Goal: Find specific page/section: Find specific page/section

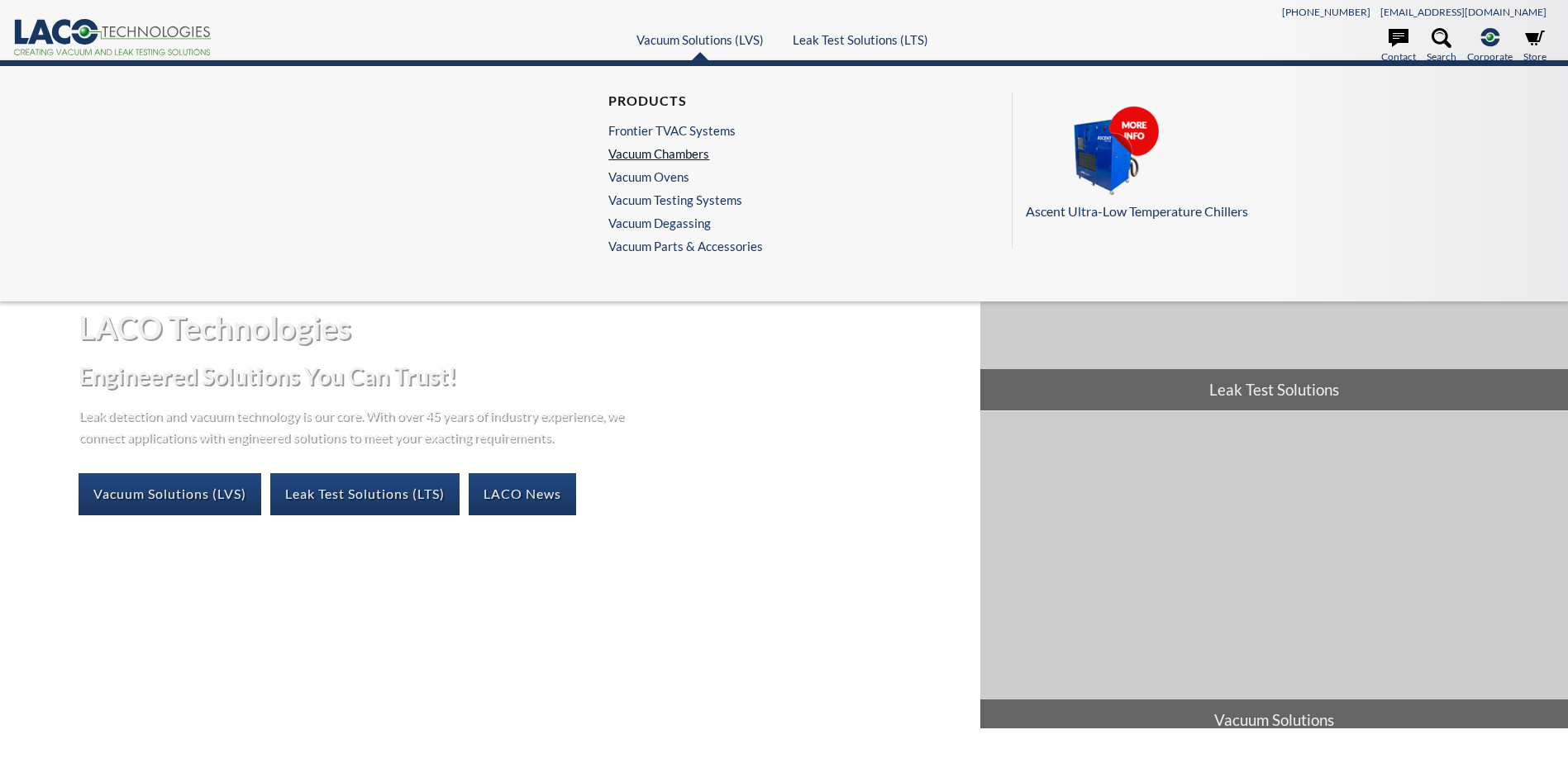
click at [681, 147] on link "Vacuum Chambers" at bounding box center [682, 154] width 147 height 15
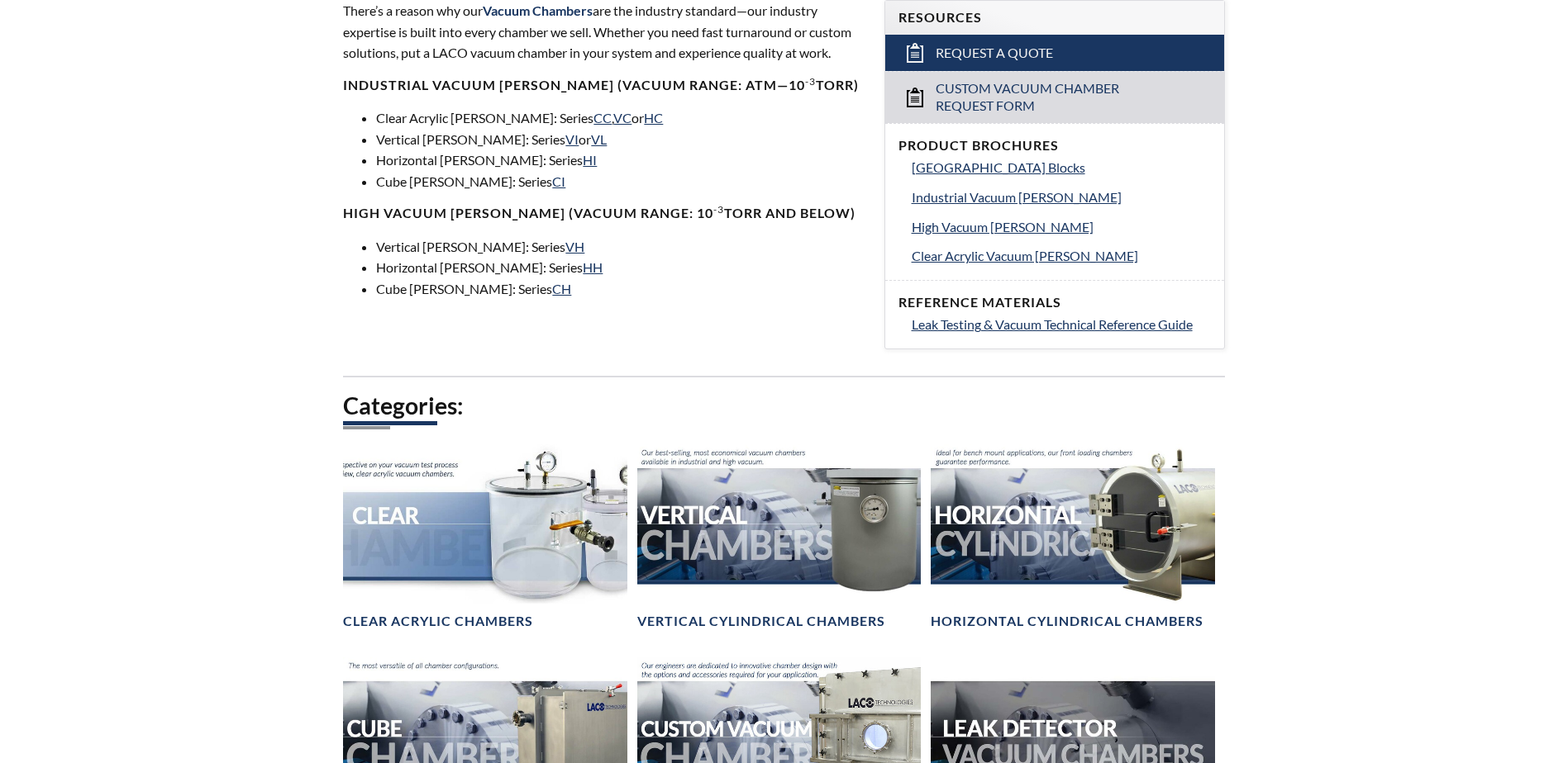
select select "Language Translate Widget"
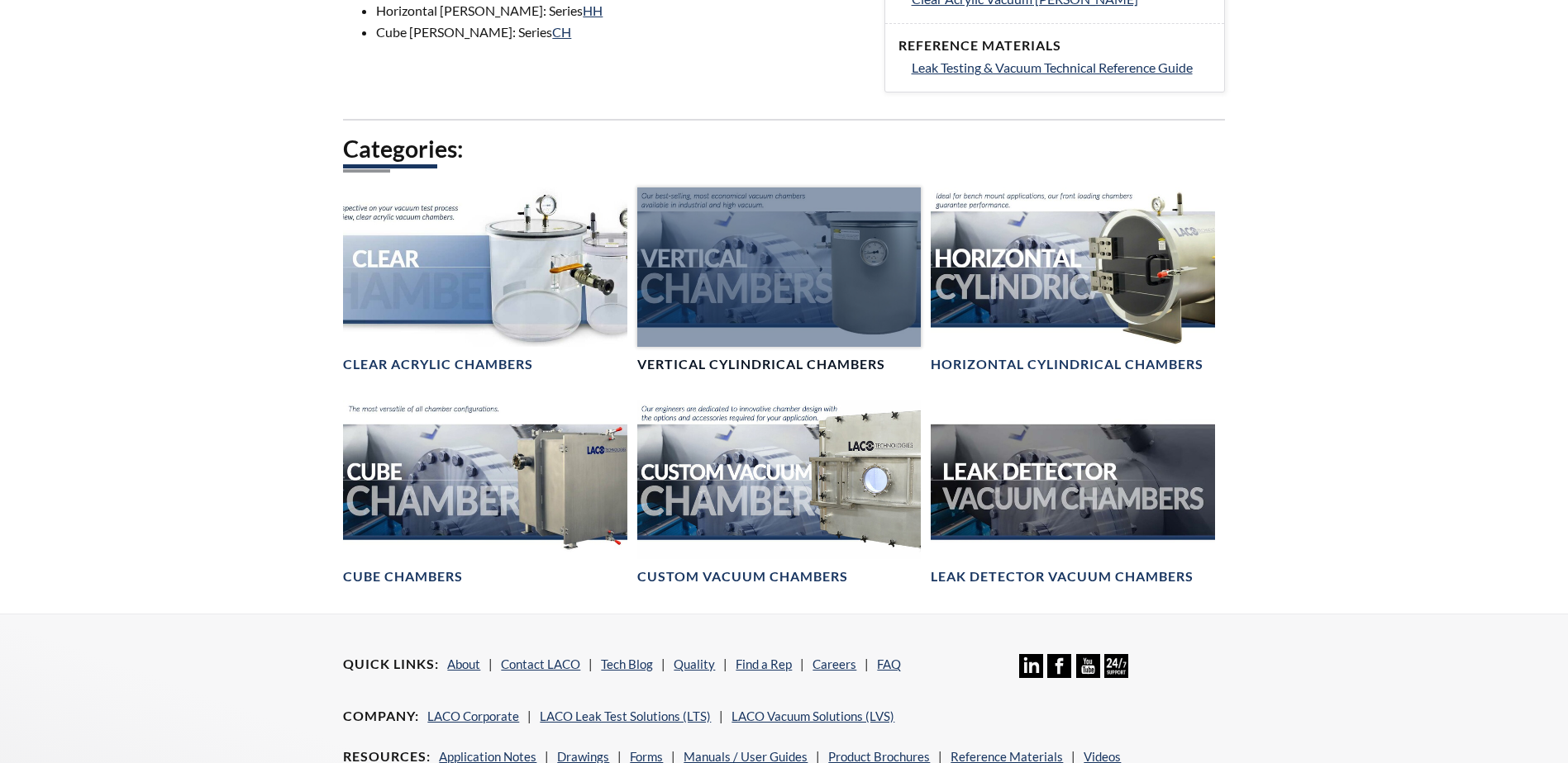
scroll to position [826, 0]
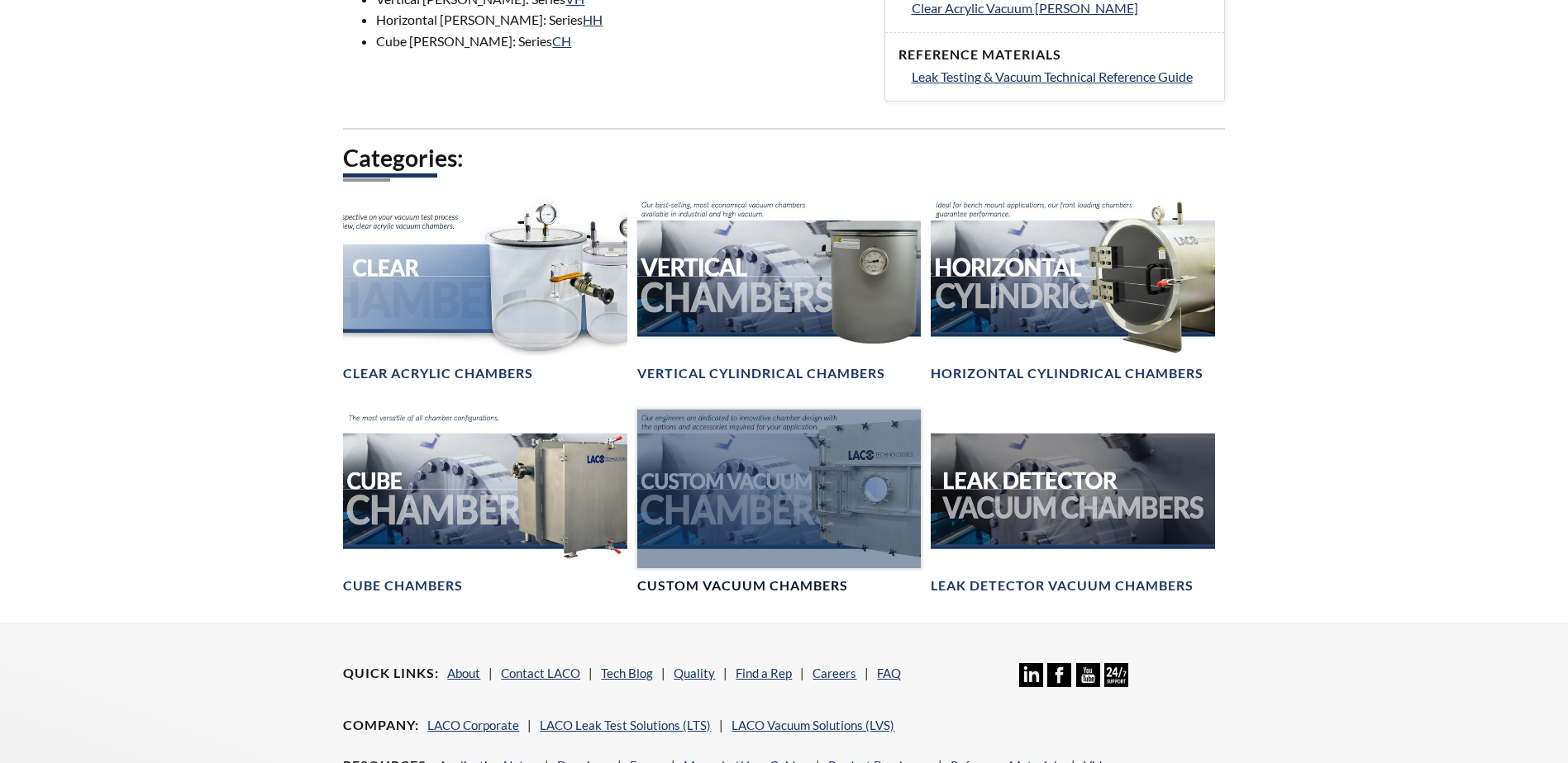
click at [837, 489] on div at bounding box center [779, 490] width 284 height 160
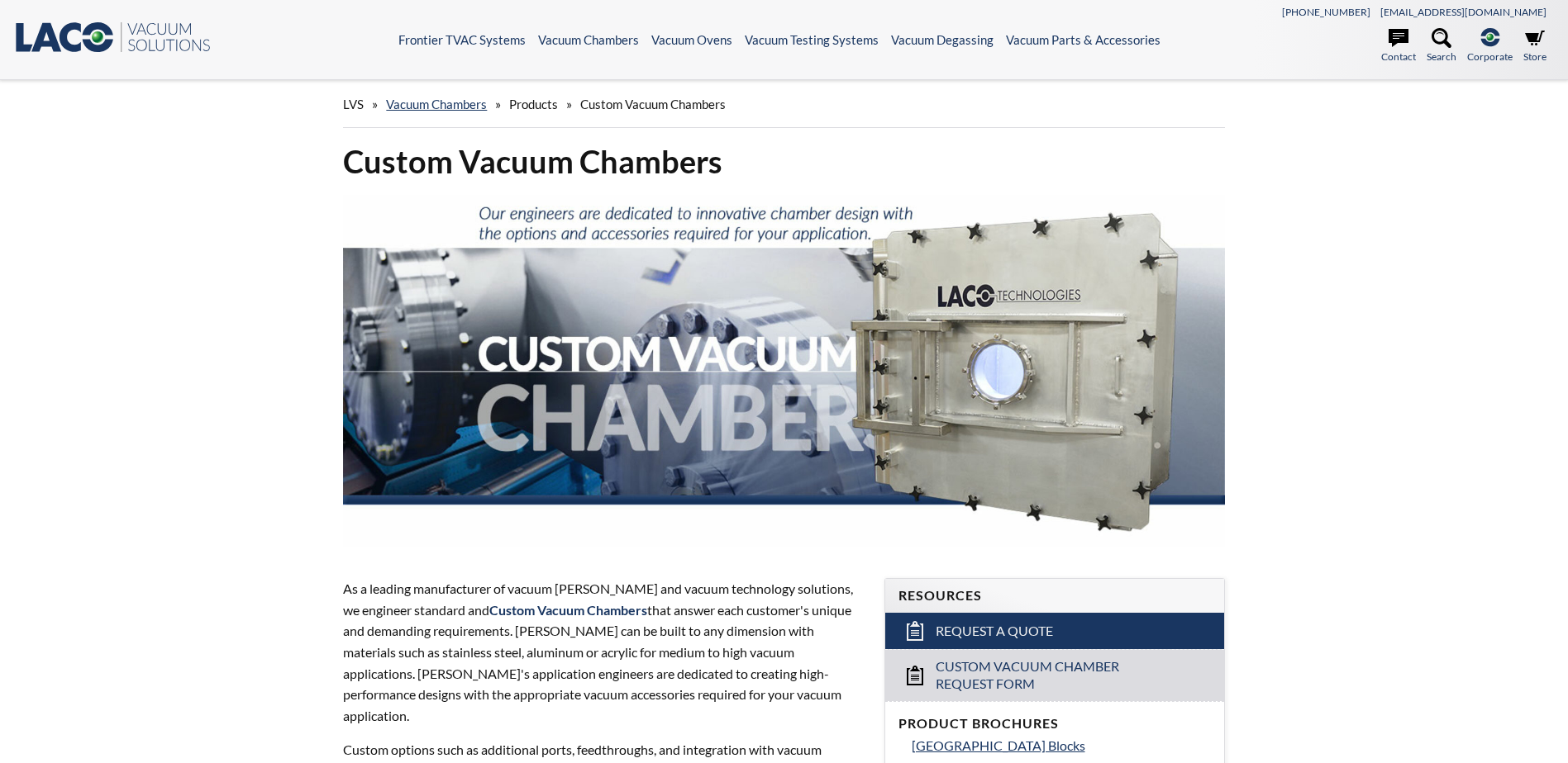
scroll to position [86, 0]
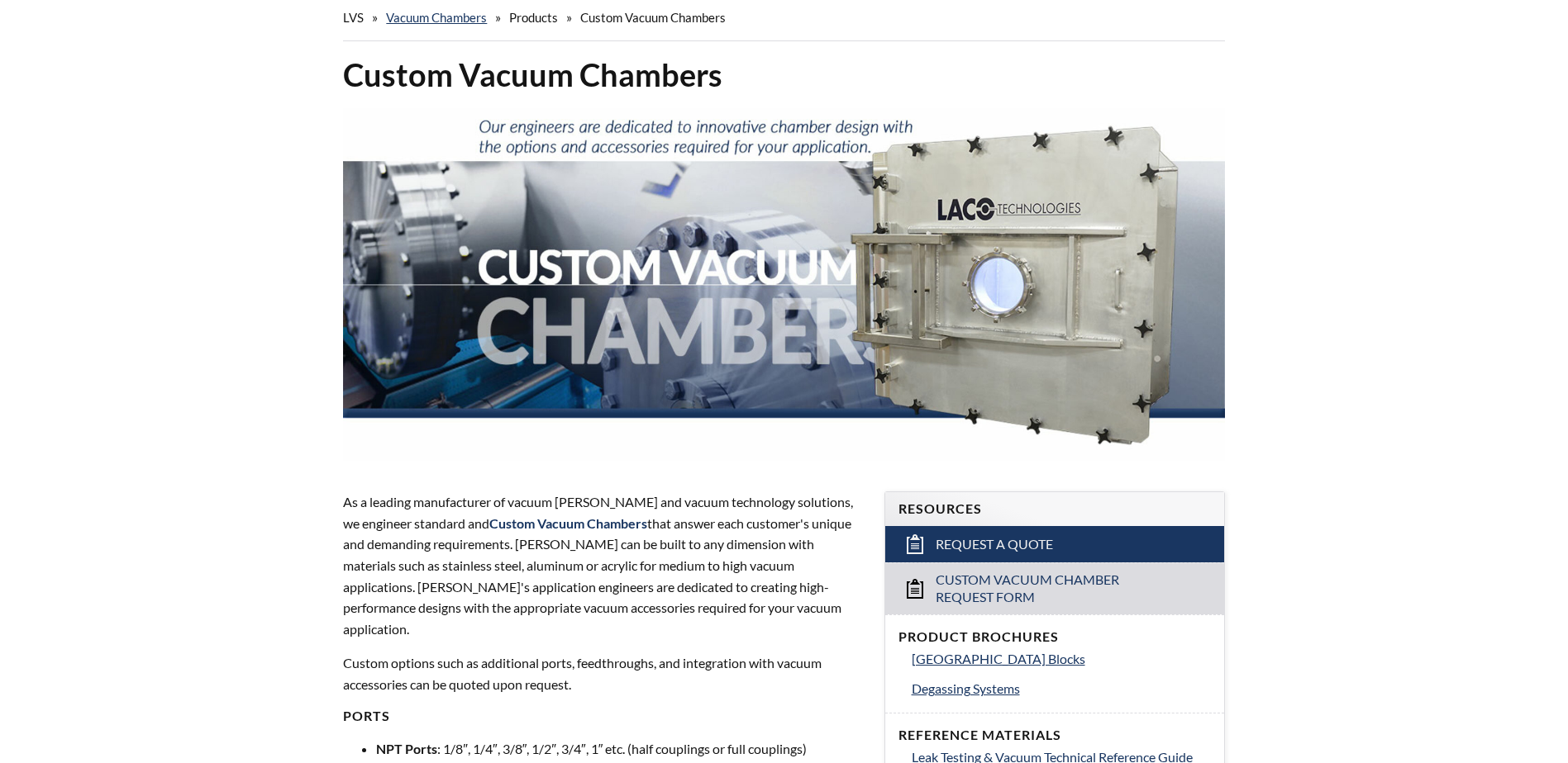
select select "Language Translate Widget"
